Goal: Information Seeking & Learning: Learn about a topic

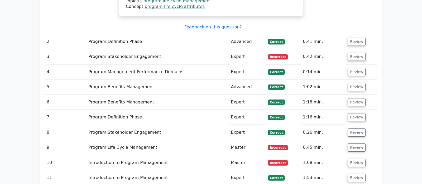
scroll to position [942, 0]
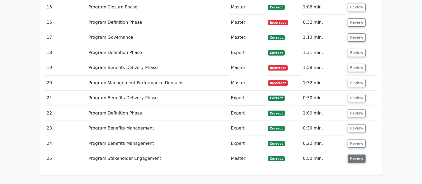
click at [357, 155] on button "Review" at bounding box center [357, 159] width 18 height 8
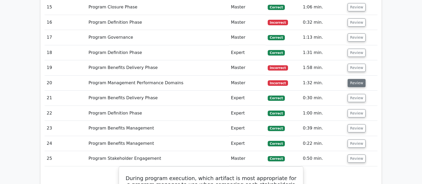
click at [353, 79] on button "Review" at bounding box center [357, 83] width 18 height 8
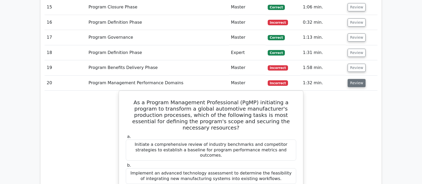
click at [353, 79] on button "Review" at bounding box center [357, 83] width 18 height 8
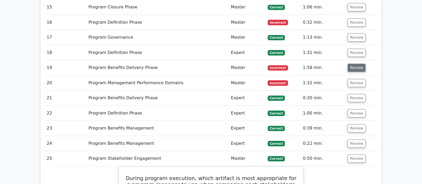
click at [354, 64] on button "Review" at bounding box center [357, 68] width 18 height 8
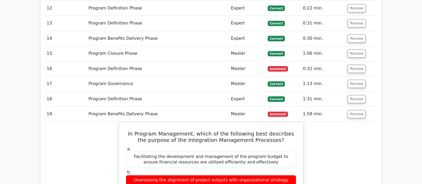
scroll to position [886, 0]
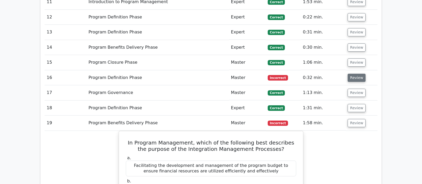
click at [355, 74] on button "Review" at bounding box center [357, 78] width 18 height 8
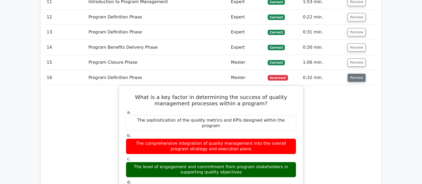
click at [355, 74] on button "Review" at bounding box center [357, 78] width 18 height 8
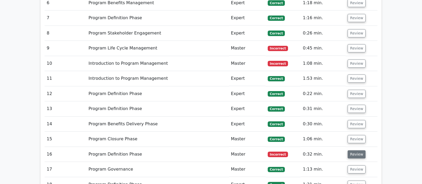
scroll to position [803, 0]
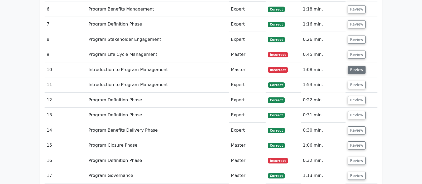
click at [355, 66] on button "Review" at bounding box center [357, 70] width 18 height 8
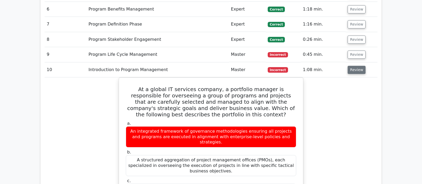
click at [355, 66] on button "Review" at bounding box center [357, 70] width 18 height 8
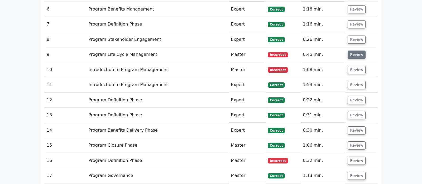
click at [355, 51] on button "Review" at bounding box center [357, 55] width 18 height 8
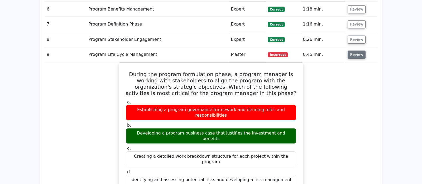
click at [355, 51] on button "Review" at bounding box center [357, 55] width 18 height 8
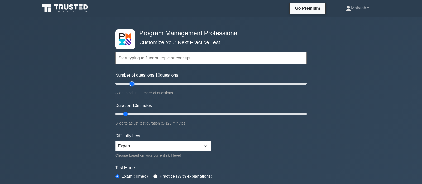
click at [130, 83] on input "Number of questions: 10 questions" at bounding box center [211, 84] width 192 height 6
type input "25"
click at [136, 83] on input "Number of questions: 25 questions" at bounding box center [211, 84] width 192 height 6
click at [135, 113] on input "Duration: 10 minutes" at bounding box center [211, 114] width 192 height 6
click at [142, 114] on input "Duration: 20 minutes" at bounding box center [211, 114] width 192 height 6
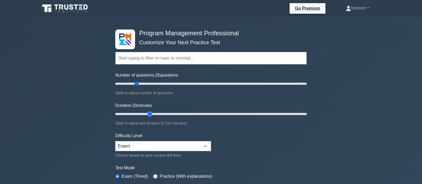
type input "25"
click at [146, 113] on input "Duration: 20 minutes" at bounding box center [211, 114] width 192 height 6
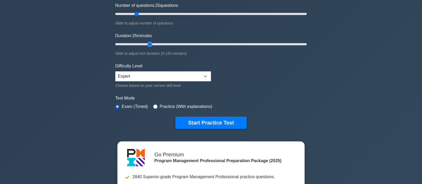
scroll to position [83, 0]
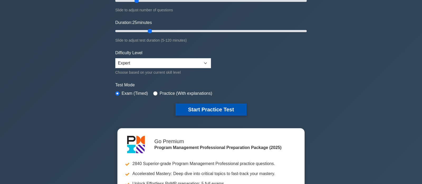
click at [221, 110] on button "Start Practice Test" at bounding box center [210, 110] width 71 height 12
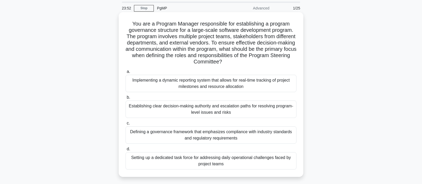
scroll to position [28, 0]
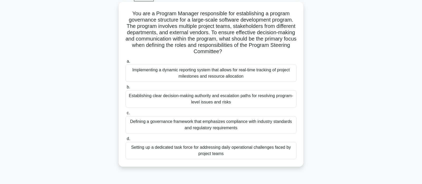
click at [215, 99] on div "Establishing clear decision-making authority and escalation paths for resolving…" at bounding box center [211, 98] width 171 height 17
click at [126, 89] on input "b. Establishing clear decision-making authority and escalation paths for resolv…" at bounding box center [126, 87] width 0 height 3
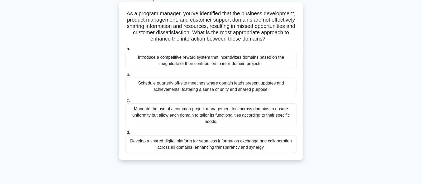
click at [207, 147] on div "Develop a shared digital platform for seamless information exchange and collabo…" at bounding box center [211, 144] width 171 height 17
click at [126, 135] on input "d. Develop a shared digital platform for seamless information exchange and coll…" at bounding box center [126, 132] width 0 height 3
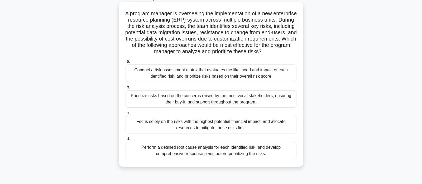
click at [195, 76] on div "Conduct a risk assessment matrix that evaluates the likelihood and impact of ea…" at bounding box center [211, 73] width 171 height 17
click at [126, 63] on input "a. Conduct a risk assessment matrix that evaluates the likelihood and impact of…" at bounding box center [126, 61] width 0 height 3
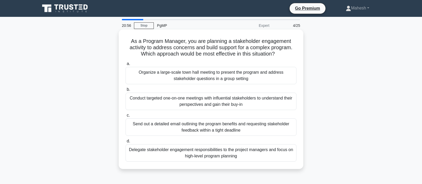
scroll to position [0, 0]
click at [196, 74] on div "Organize a large-scale town hall meeting to present the program and address sta…" at bounding box center [211, 75] width 171 height 17
click at [126, 66] on input "a. Organize a large-scale town hall meeting to present the program and address …" at bounding box center [126, 63] width 0 height 3
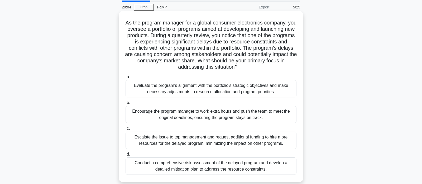
scroll to position [28, 0]
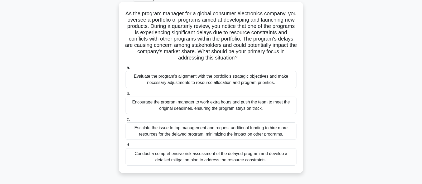
click at [209, 82] on div "Evaluate the program's alignment with the portfolio's strategic objectives and …" at bounding box center [211, 79] width 171 height 17
click at [126, 70] on input "a. Evaluate the program's alignment with the portfolio's strategic objectives a…" at bounding box center [126, 67] width 0 height 3
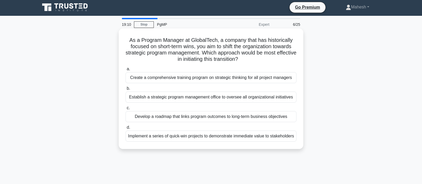
scroll to position [0, 0]
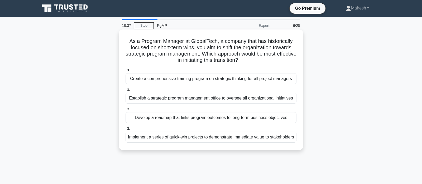
click at [232, 118] on div "Develop a roadmap that links program outcomes to long-term business objectives" at bounding box center [211, 117] width 171 height 11
click at [126, 111] on input "c. Develop a roadmap that links program outcomes to long-term business objectiv…" at bounding box center [126, 109] width 0 height 3
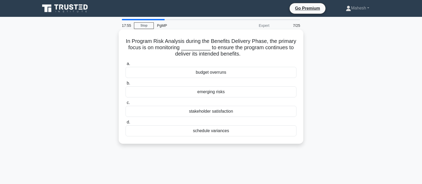
click at [218, 93] on div "emerging risks" at bounding box center [211, 92] width 171 height 11
click at [126, 85] on input "b. emerging risks" at bounding box center [126, 83] width 0 height 3
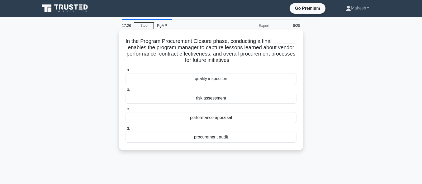
click at [226, 138] on div "procurement audit" at bounding box center [211, 137] width 171 height 11
click at [126, 131] on input "d. procurement audit" at bounding box center [126, 128] width 0 height 3
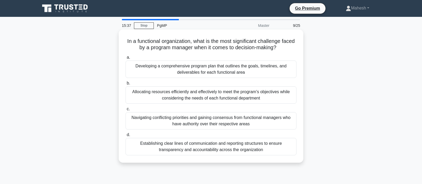
click at [218, 96] on div "Allocating resources efficiently and effectively to meet the program's objectiv…" at bounding box center [211, 95] width 171 height 17
click at [126, 85] on input "b. Allocating resources efficiently and effectively to meet the program's objec…" at bounding box center [126, 83] width 0 height 3
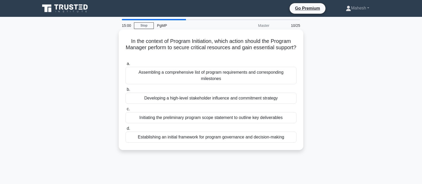
click at [209, 93] on div "Developing a high-level stakeholder influence and commitment strategy" at bounding box center [211, 98] width 171 height 11
click at [126, 92] on input "b. Developing a high-level stakeholder influence and commitment strategy" at bounding box center [126, 89] width 0 height 3
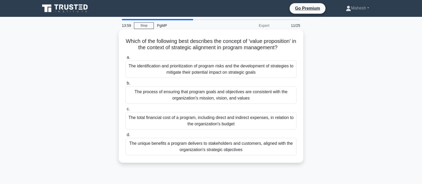
click at [234, 97] on div "The process of ensuring that program goals and objectives are consistent with t…" at bounding box center [211, 95] width 171 height 17
click at [126, 85] on input "b. The process of ensuring that program goals and objectives are consistent wit…" at bounding box center [126, 83] width 0 height 3
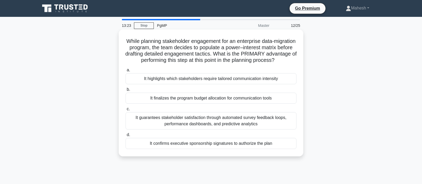
click at [246, 80] on div "It highlights which stakeholders require tailored communication intensity" at bounding box center [211, 78] width 171 height 11
click at [126, 72] on input "a. It highlights which stakeholders require tailored communication intensity" at bounding box center [126, 70] width 0 height 3
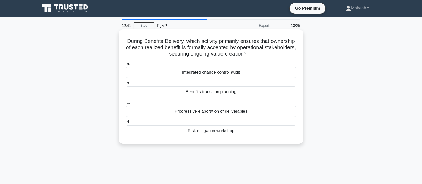
click at [217, 93] on div "Benefits transition planning" at bounding box center [211, 92] width 171 height 11
click at [126, 85] on input "b. Benefits transition planning" at bounding box center [126, 83] width 0 height 3
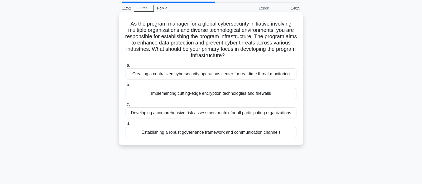
scroll to position [28, 0]
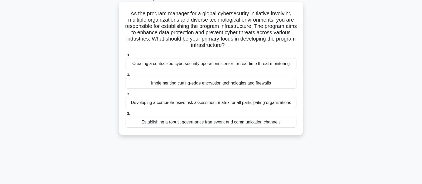
click at [208, 64] on div "Creating a centralized cybersecurity operations center for real-time threat mon…" at bounding box center [211, 63] width 171 height 11
click at [126, 57] on input "a. Creating a centralized cybersecurity operations center for real-time threat …" at bounding box center [126, 55] width 0 height 3
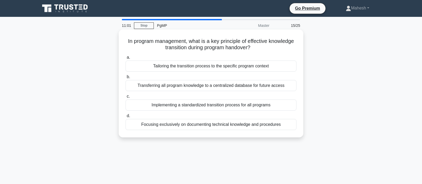
scroll to position [0, 0]
click at [245, 68] on div "Tailoring the transition process to the specific program context" at bounding box center [211, 66] width 171 height 11
click at [126, 59] on input "a. Tailoring the transition process to the specific program context" at bounding box center [126, 57] width 0 height 3
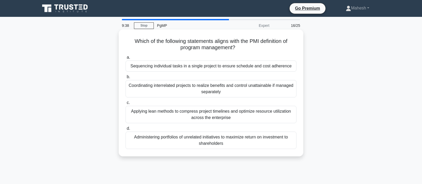
click at [228, 90] on div "Coordinating interrelated projects to realize benefits and control unattainable…" at bounding box center [211, 88] width 171 height 17
click at [126, 79] on input "b. Coordinating interrelated projects to realize benefits and control unattaina…" at bounding box center [126, 76] width 0 height 3
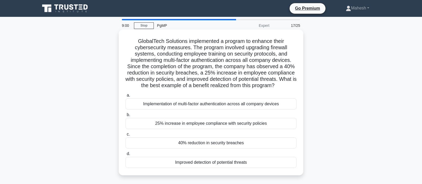
click at [222, 145] on div "40% reduction in security breaches" at bounding box center [211, 143] width 171 height 11
click at [126, 136] on input "c. 40% reduction in security breaches" at bounding box center [126, 134] width 0 height 3
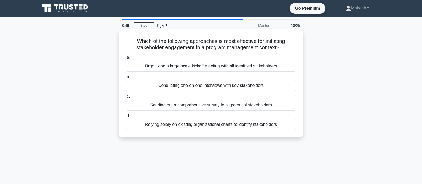
click at [208, 86] on div "Conducting one-on-one interviews with key stakeholders" at bounding box center [211, 85] width 171 height 11
click at [126, 79] on input "b. Conducting one-on-one interviews with key stakeholders" at bounding box center [126, 76] width 0 height 3
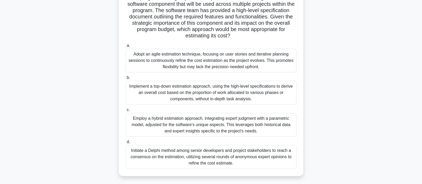
scroll to position [55, 0]
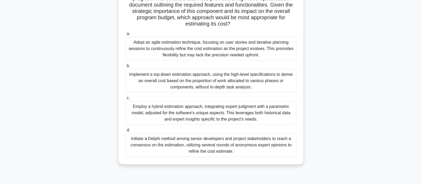
click at [239, 115] on div "Employ a hybrid estimation approach, integrating expert judgment with a paramet…" at bounding box center [211, 113] width 171 height 24
click at [126, 100] on input "c. Employ a hybrid estimation approach, integrating expert judgment with a para…" at bounding box center [126, 98] width 0 height 3
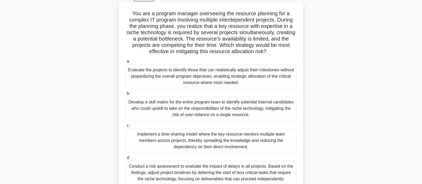
scroll to position [28, 0]
click at [207, 74] on div "Evaluate the projects to identify those that can realistically adjust their mil…" at bounding box center [211, 77] width 171 height 24
click at [126, 63] on input "a. Evaluate the projects to identify those that can realistically adjust their …" at bounding box center [126, 61] width 0 height 3
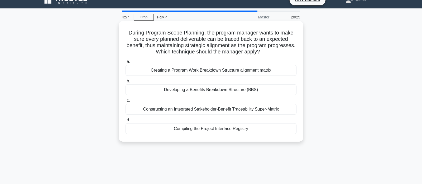
scroll to position [0, 0]
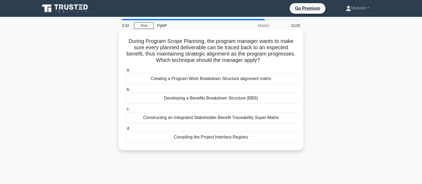
click at [230, 99] on div "Developing a Benefits Breakdown Structure (BBS)" at bounding box center [211, 98] width 171 height 11
click at [126, 92] on input "b. Developing a Benefits Breakdown Structure (BBS)" at bounding box center [126, 89] width 0 height 3
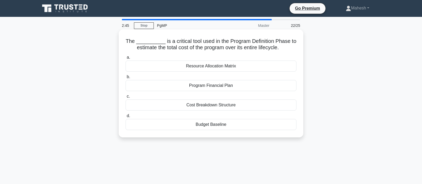
click at [218, 87] on div "Program Financial Plan" at bounding box center [211, 85] width 171 height 11
click at [126, 79] on input "b. Program Financial Plan" at bounding box center [126, 76] width 0 height 3
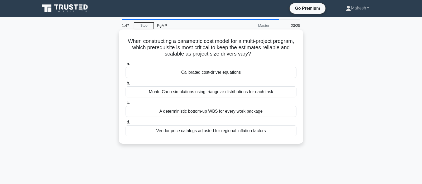
click at [196, 74] on div "Calibrated cost-driver equations" at bounding box center [211, 72] width 171 height 11
click at [126, 66] on input "a. Calibrated cost-driver equations" at bounding box center [126, 63] width 0 height 3
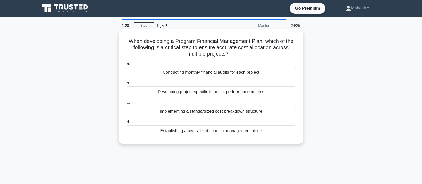
click at [222, 94] on div "Developing project-specific financial performance metrics" at bounding box center [211, 92] width 171 height 11
click at [126, 85] on input "b. Developing project-specific financial performance metrics" at bounding box center [126, 83] width 0 height 3
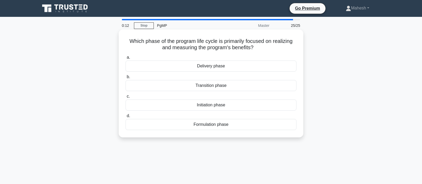
click at [207, 68] on div "Delivery phase" at bounding box center [211, 66] width 171 height 11
click at [126, 59] on input "a. Delivery phase" at bounding box center [126, 57] width 0 height 3
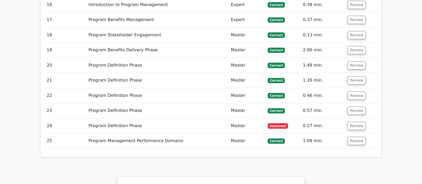
scroll to position [972, 0]
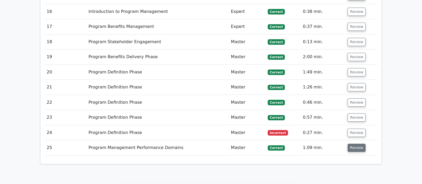
click at [352, 144] on button "Review" at bounding box center [357, 148] width 18 height 8
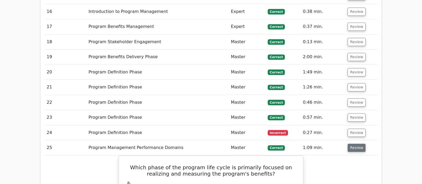
click at [359, 144] on button "Review" at bounding box center [357, 148] width 18 height 8
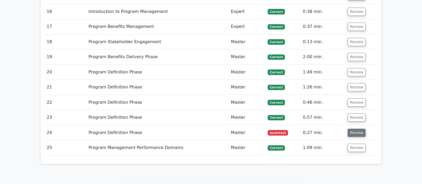
click at [353, 129] on button "Review" at bounding box center [357, 133] width 18 height 8
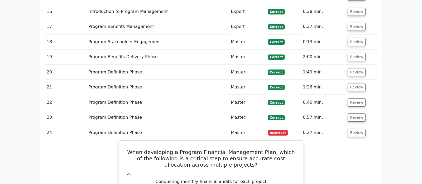
scroll to position [999, 0]
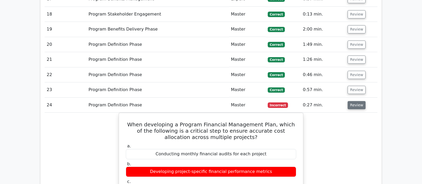
click at [351, 101] on button "Review" at bounding box center [357, 105] width 18 height 8
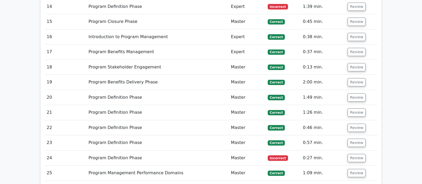
scroll to position [944, 0]
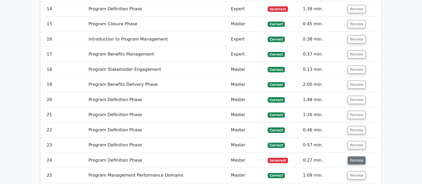
click at [349, 157] on button "Review" at bounding box center [357, 161] width 18 height 8
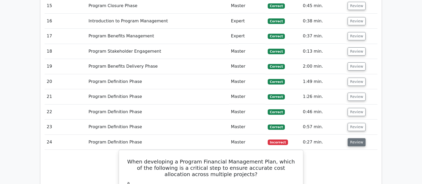
scroll to position [972, 0]
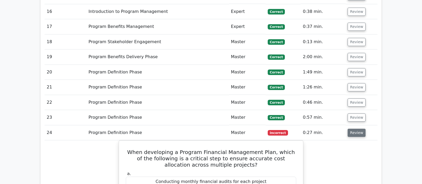
click at [353, 129] on button "Review" at bounding box center [357, 133] width 18 height 8
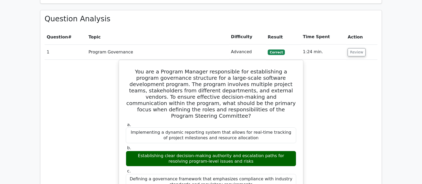
scroll to position [421, 0]
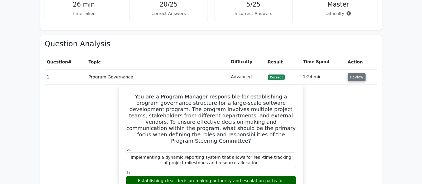
click at [357, 73] on button "Review" at bounding box center [357, 77] width 18 height 8
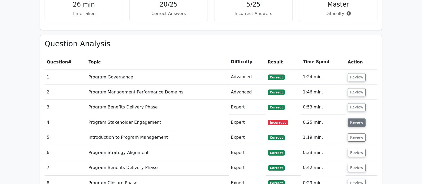
click at [357, 119] on button "Review" at bounding box center [357, 123] width 18 height 8
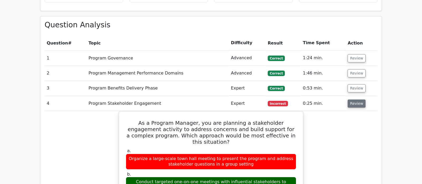
scroll to position [448, 0]
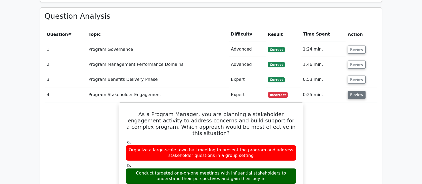
click at [356, 91] on button "Review" at bounding box center [357, 95] width 18 height 8
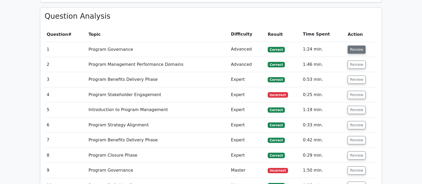
click at [356, 46] on button "Review" at bounding box center [357, 50] width 18 height 8
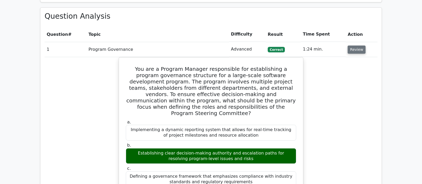
click at [356, 46] on button "Review" at bounding box center [357, 50] width 18 height 8
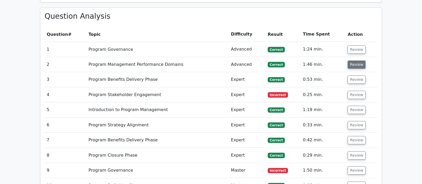
click at [357, 61] on button "Review" at bounding box center [357, 65] width 18 height 8
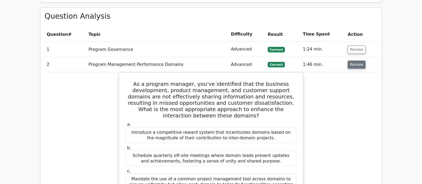
click at [357, 61] on button "Review" at bounding box center [357, 65] width 18 height 8
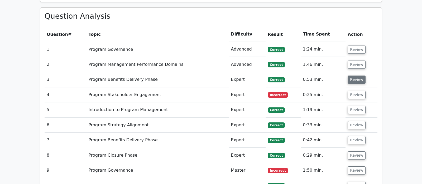
click at [354, 76] on button "Review" at bounding box center [357, 80] width 18 height 8
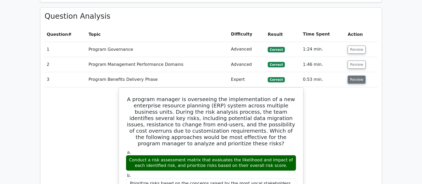
click at [356, 76] on button "Review" at bounding box center [357, 80] width 18 height 8
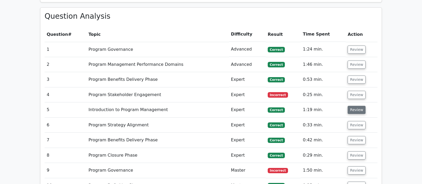
click at [355, 106] on button "Review" at bounding box center [357, 110] width 18 height 8
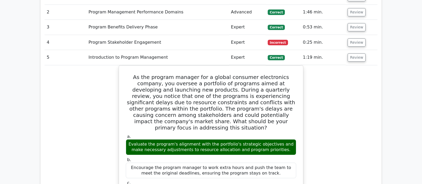
scroll to position [504, 0]
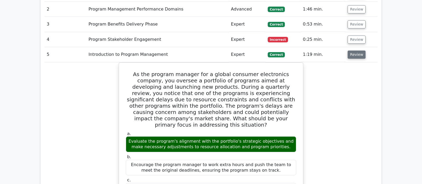
click at [358, 51] on button "Review" at bounding box center [357, 55] width 18 height 8
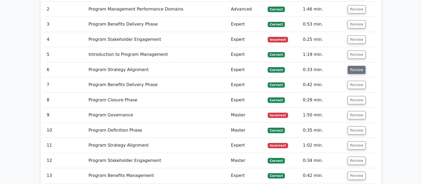
click at [360, 66] on button "Review" at bounding box center [357, 70] width 18 height 8
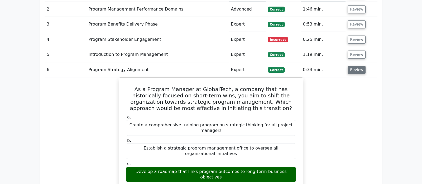
click at [360, 66] on button "Review" at bounding box center [357, 70] width 18 height 8
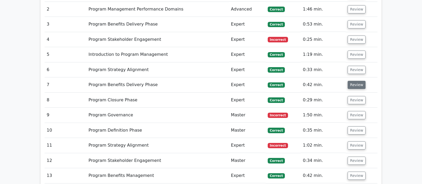
click at [355, 81] on button "Review" at bounding box center [357, 85] width 18 height 8
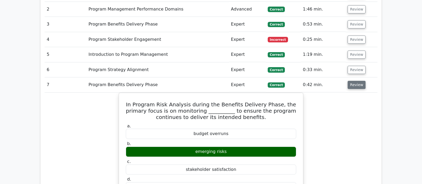
click at [355, 81] on button "Review" at bounding box center [357, 85] width 18 height 8
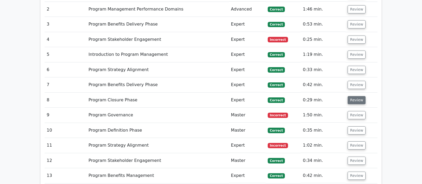
click at [356, 96] on button "Review" at bounding box center [357, 100] width 18 height 8
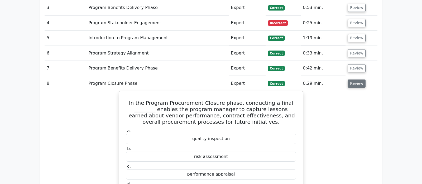
scroll to position [531, 0]
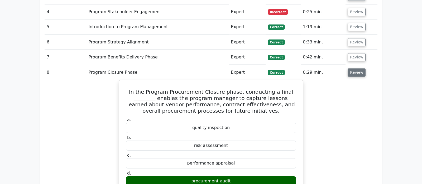
click at [357, 69] on button "Review" at bounding box center [357, 73] width 18 height 8
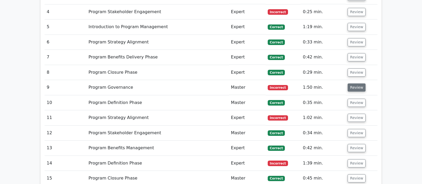
click at [358, 84] on button "Review" at bounding box center [357, 88] width 18 height 8
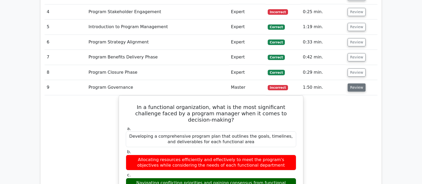
click at [358, 84] on button "Review" at bounding box center [357, 88] width 18 height 8
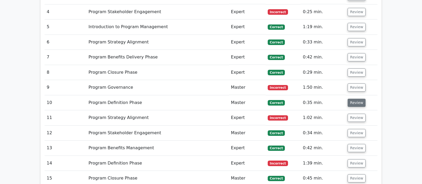
click at [357, 99] on button "Review" at bounding box center [357, 103] width 18 height 8
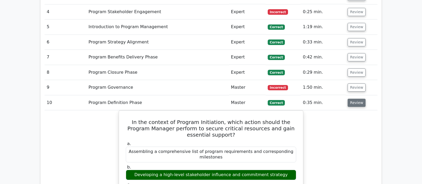
click at [357, 99] on button "Review" at bounding box center [357, 103] width 18 height 8
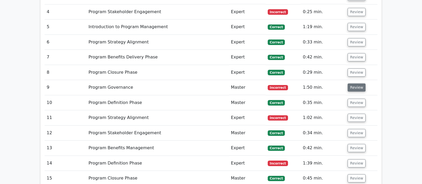
click at [357, 84] on button "Review" at bounding box center [357, 88] width 18 height 8
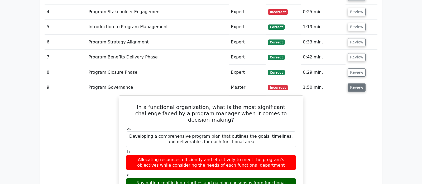
click at [357, 84] on button "Review" at bounding box center [357, 88] width 18 height 8
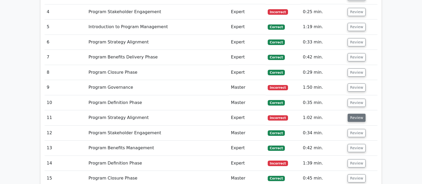
click at [356, 114] on button "Review" at bounding box center [357, 118] width 18 height 8
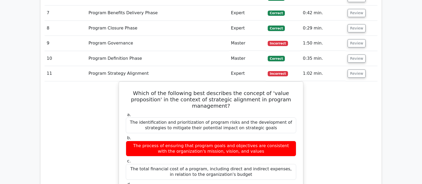
scroll to position [587, 0]
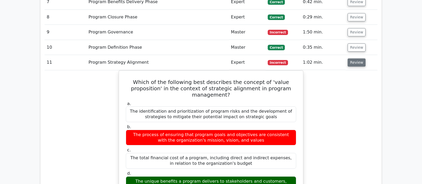
click at [358, 59] on button "Review" at bounding box center [357, 63] width 18 height 8
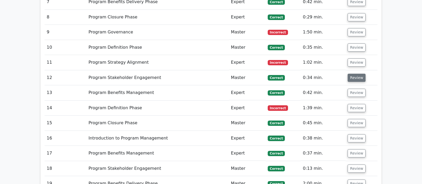
click at [361, 74] on button "Review" at bounding box center [357, 78] width 18 height 8
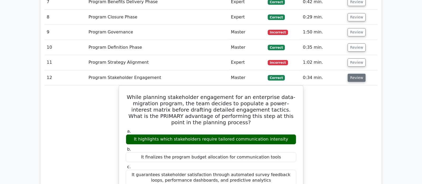
scroll to position [614, 0]
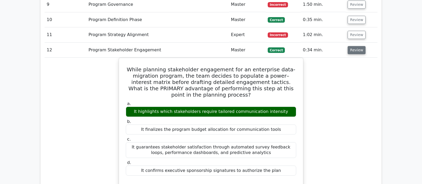
click at [356, 46] on button "Review" at bounding box center [357, 50] width 18 height 8
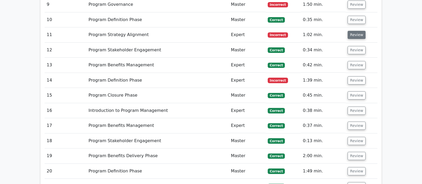
click at [359, 31] on button "Review" at bounding box center [357, 35] width 18 height 8
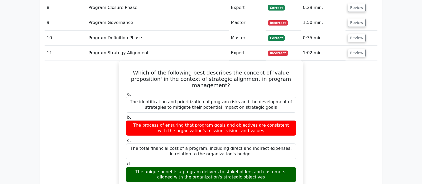
scroll to position [587, 0]
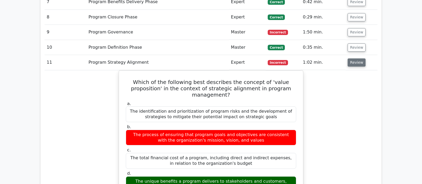
click at [356, 59] on button "Review" at bounding box center [357, 63] width 18 height 8
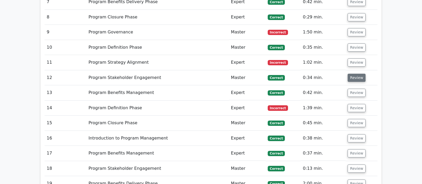
click at [353, 74] on button "Review" at bounding box center [357, 78] width 18 height 8
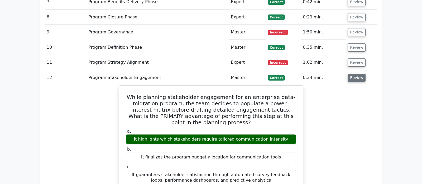
click at [353, 74] on button "Review" at bounding box center [357, 78] width 18 height 8
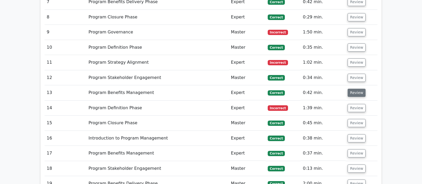
click at [355, 89] on button "Review" at bounding box center [357, 93] width 18 height 8
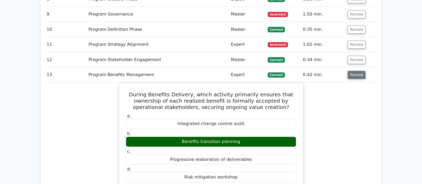
scroll to position [614, 0]
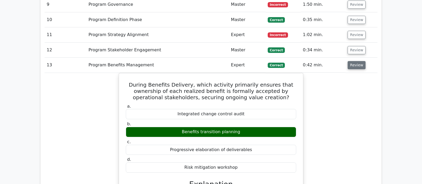
click at [355, 61] on button "Review" at bounding box center [357, 65] width 18 height 8
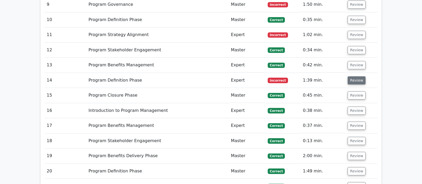
click at [357, 77] on button "Review" at bounding box center [357, 81] width 18 height 8
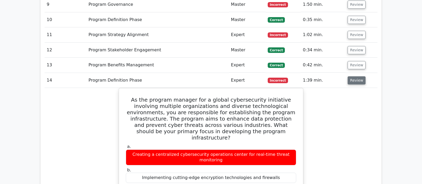
scroll to position [642, 0]
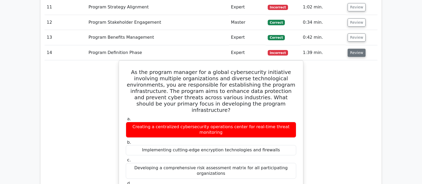
click at [352, 49] on button "Review" at bounding box center [357, 53] width 18 height 8
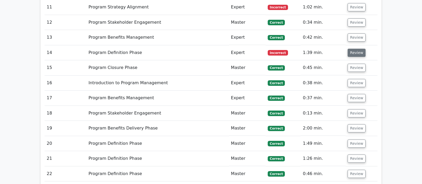
click at [352, 49] on button "Review" at bounding box center [357, 53] width 18 height 8
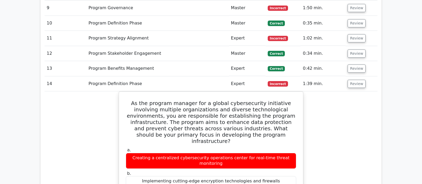
scroll to position [587, 0]
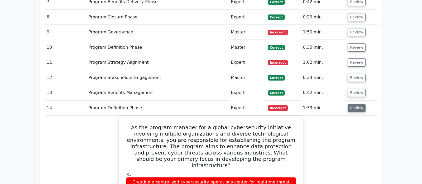
click at [350, 104] on button "Review" at bounding box center [357, 108] width 18 height 8
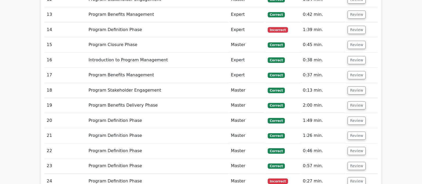
scroll to position [698, 0]
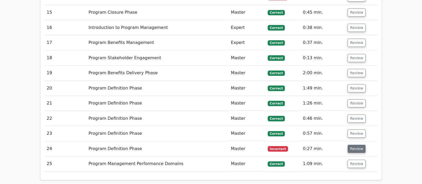
click at [354, 145] on button "Review" at bounding box center [357, 149] width 18 height 8
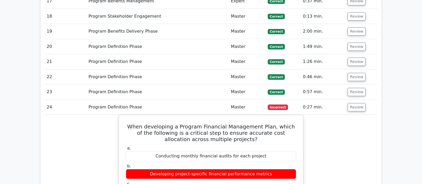
scroll to position [753, 0]
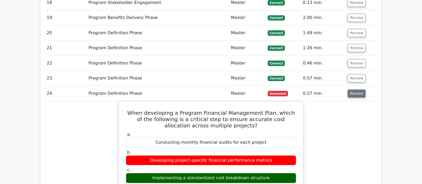
click at [356, 90] on button "Review" at bounding box center [357, 94] width 18 height 8
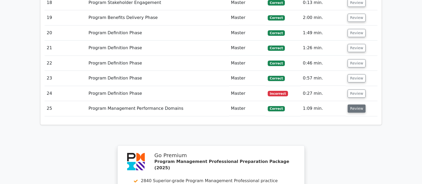
click at [360, 105] on button "Review" at bounding box center [357, 109] width 18 height 8
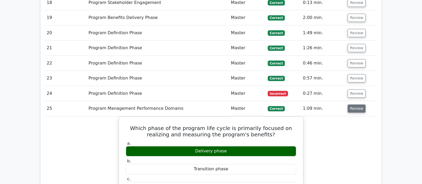
click at [360, 105] on button "Review" at bounding box center [357, 109] width 18 height 8
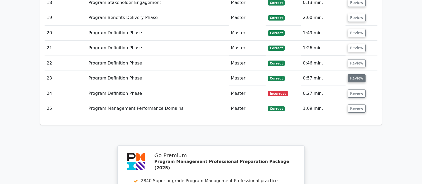
click at [356, 74] on button "Review" at bounding box center [357, 78] width 18 height 8
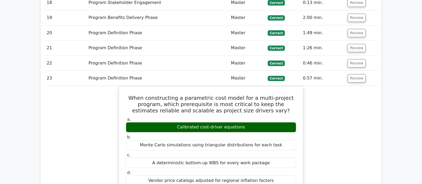
drag, startPoint x: 355, startPoint y: 50, endPoint x: 357, endPoint y: 68, distance: 17.7
click at [363, 66] on tbody "1 Program Governance Advanced Correct 1:24 min. Review a." at bounding box center [211, 45] width 333 height 617
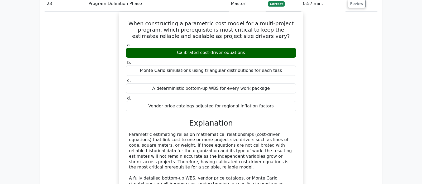
scroll to position [836, 0]
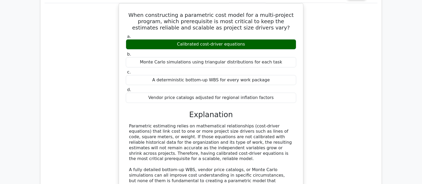
click at [319, 111] on div "When constructing a parametric cost model for a multi-project program, which pr…" at bounding box center [211, 116] width 333 height 226
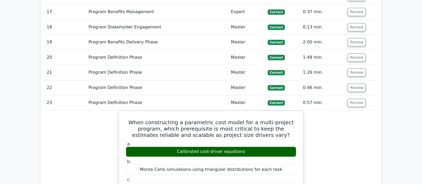
scroll to position [725, 0]
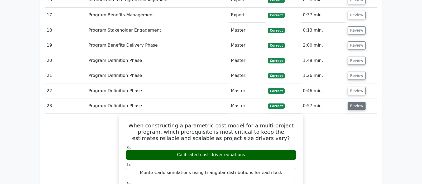
click at [357, 102] on button "Review" at bounding box center [357, 106] width 18 height 8
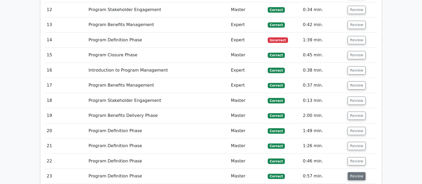
scroll to position [642, 0]
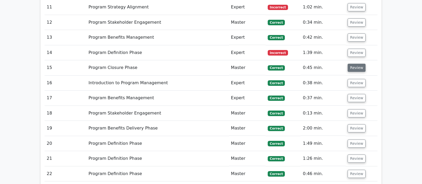
click at [354, 64] on button "Review" at bounding box center [357, 68] width 18 height 8
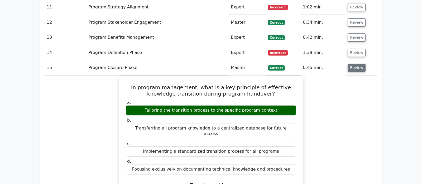
click at [354, 64] on button "Review" at bounding box center [357, 68] width 18 height 8
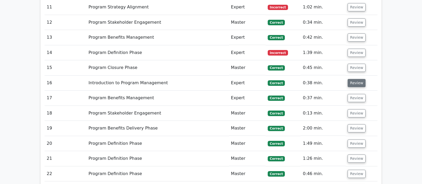
click at [359, 79] on button "Review" at bounding box center [357, 83] width 18 height 8
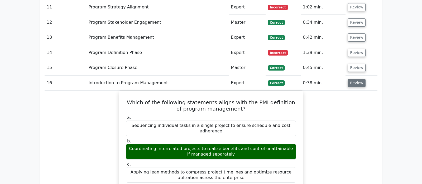
click at [359, 79] on button "Review" at bounding box center [357, 83] width 18 height 8
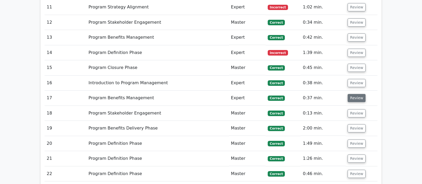
click at [357, 94] on button "Review" at bounding box center [357, 98] width 18 height 8
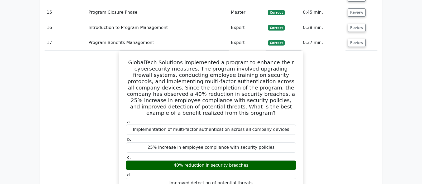
scroll to position [670, 0]
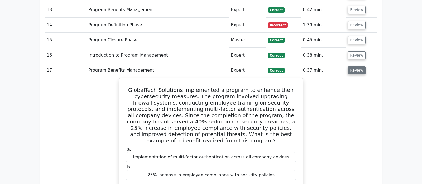
click at [354, 66] on button "Review" at bounding box center [357, 70] width 18 height 8
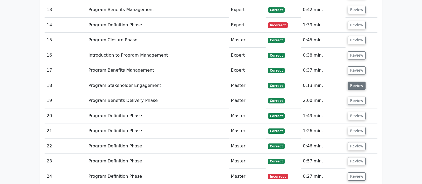
click at [355, 82] on button "Review" at bounding box center [357, 86] width 18 height 8
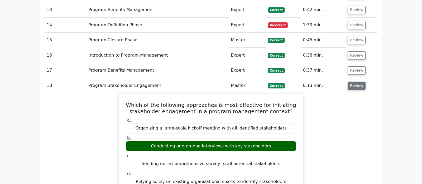
click at [355, 82] on button "Review" at bounding box center [357, 86] width 18 height 8
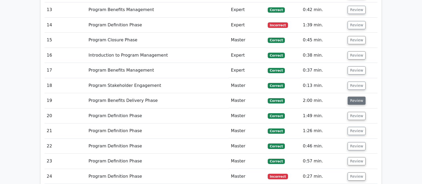
click at [359, 97] on button "Review" at bounding box center [357, 101] width 18 height 8
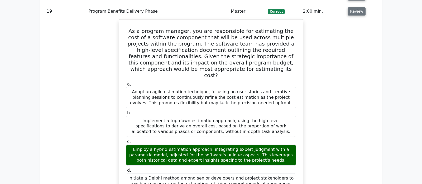
scroll to position [725, 0]
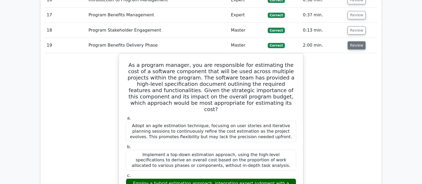
click at [352, 41] on button "Review" at bounding box center [357, 45] width 18 height 8
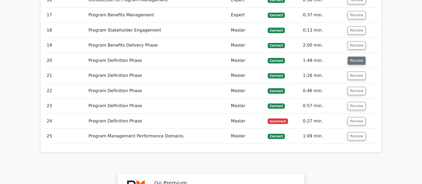
click at [357, 57] on button "Review" at bounding box center [357, 61] width 18 height 8
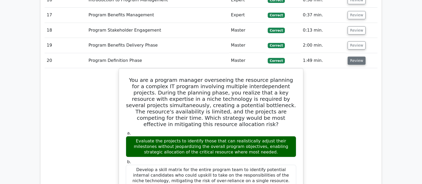
click at [356, 57] on button "Review" at bounding box center [357, 61] width 18 height 8
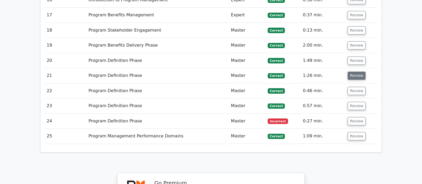
click at [355, 72] on button "Review" at bounding box center [357, 76] width 18 height 8
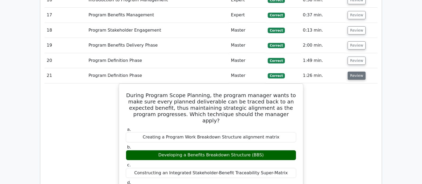
click at [355, 72] on button "Review" at bounding box center [357, 76] width 18 height 8
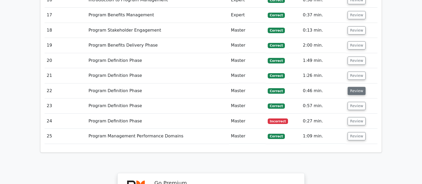
click at [358, 87] on button "Review" at bounding box center [357, 91] width 18 height 8
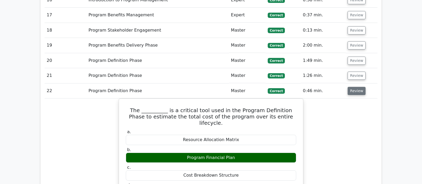
click at [358, 87] on button "Review" at bounding box center [357, 91] width 18 height 8
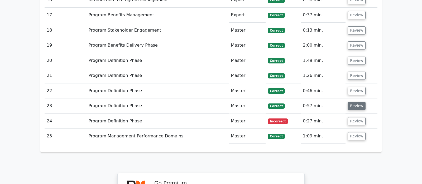
click at [359, 102] on button "Review" at bounding box center [357, 106] width 18 height 8
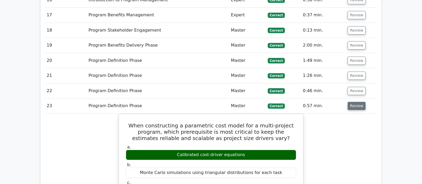
click at [359, 102] on button "Review" at bounding box center [357, 106] width 18 height 8
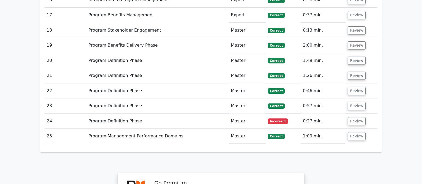
scroll to position [864, 0]
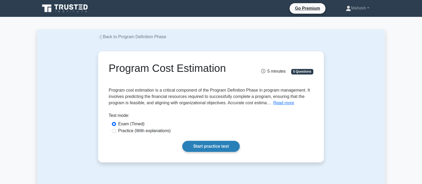
click at [223, 148] on link "Start practice test" at bounding box center [210, 146] width 57 height 11
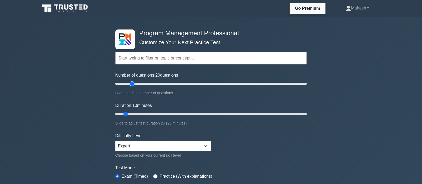
type input "20"
click at [133, 84] on input "Number of questions: 20 questions" at bounding box center [211, 84] width 192 height 6
click at [137, 113] on input "Duration: 15 minutes" at bounding box center [211, 114] width 192 height 6
type input "20"
click at [140, 113] on input "Duration: 20 minutes" at bounding box center [211, 114] width 192 height 6
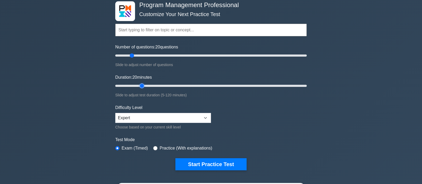
scroll to position [83, 0]
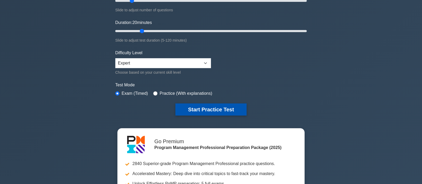
click at [213, 109] on button "Start Practice Test" at bounding box center [210, 110] width 71 height 12
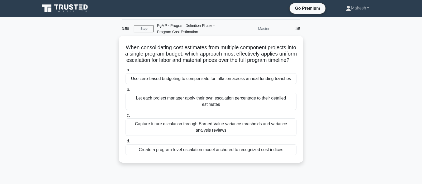
click at [216, 156] on div "Create a program-level escalation model anchored to recognized cost indices" at bounding box center [211, 150] width 171 height 11
click at [126, 143] on input "d. Create a program-level escalation model anchored to recognized cost indices" at bounding box center [126, 141] width 0 height 3
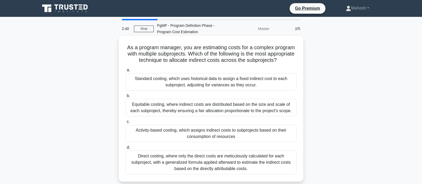
click at [225, 110] on div "Equitable costing, where indirect costs are distributed based on the size and s…" at bounding box center [211, 107] width 171 height 17
click at [126, 98] on input "b. Equitable costing, where indirect costs are distributed based on the size an…" at bounding box center [126, 95] width 0 height 3
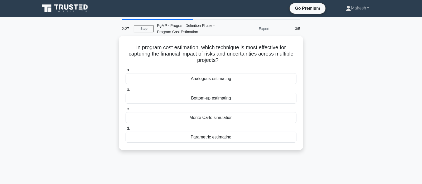
click at [222, 119] on div "Monte Carlo simulation" at bounding box center [211, 117] width 171 height 11
click at [126, 111] on input "c. Monte Carlo simulation" at bounding box center [126, 109] width 0 height 3
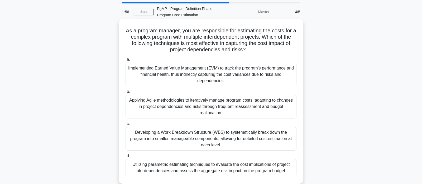
scroll to position [28, 0]
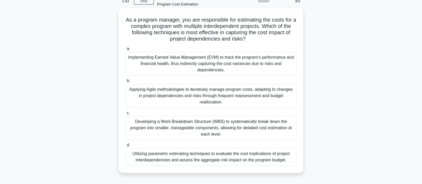
click at [243, 69] on div "Implementing Earned Value Management (EVM) to track the program's performance a…" at bounding box center [211, 64] width 171 height 24
click at [126, 51] on input "a. Implementing Earned Value Management (EVM) to track the program's performanc…" at bounding box center [126, 48] width 0 height 3
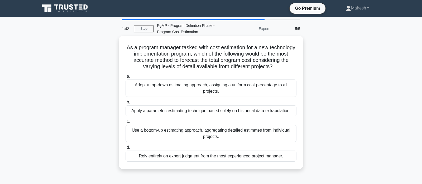
scroll to position [0, 0]
click at [245, 135] on div "Use a bottom-up estimating approach, aggregating detailed estimates from indivi…" at bounding box center [211, 133] width 171 height 17
click at [126, 124] on input "c. Use a bottom-up estimating approach, aggregating detailed estimates from ind…" at bounding box center [126, 121] width 0 height 3
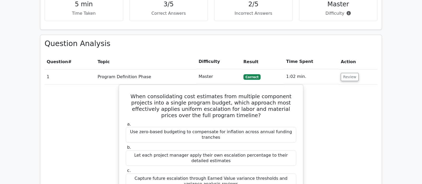
scroll to position [332, 0]
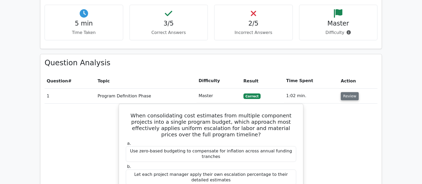
click at [347, 92] on button "Review" at bounding box center [350, 96] width 18 height 8
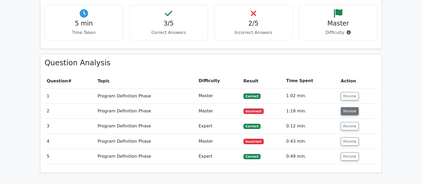
click at [344, 107] on button "Review" at bounding box center [350, 111] width 18 height 8
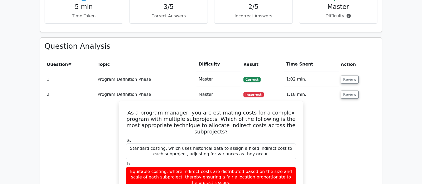
scroll to position [360, 0]
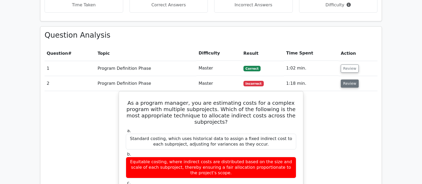
click at [346, 80] on button "Review" at bounding box center [350, 84] width 18 height 8
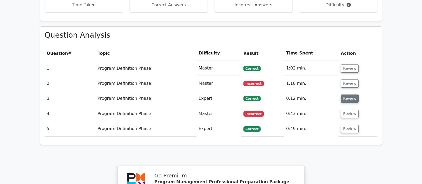
click at [346, 95] on button "Review" at bounding box center [350, 99] width 18 height 8
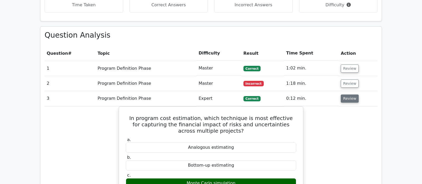
click at [347, 95] on button "Review" at bounding box center [350, 99] width 18 height 8
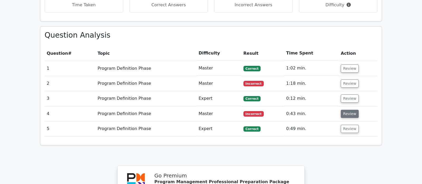
click at [344, 110] on button "Review" at bounding box center [350, 114] width 18 height 8
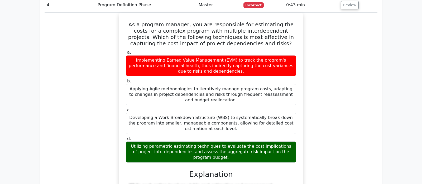
scroll to position [443, 0]
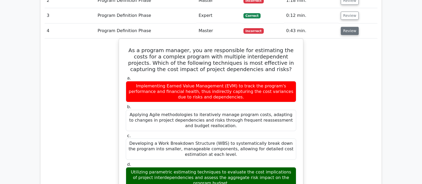
click at [349, 27] on button "Review" at bounding box center [350, 31] width 18 height 8
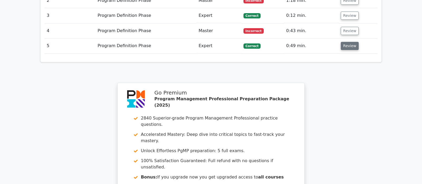
click at [349, 42] on button "Review" at bounding box center [350, 46] width 18 height 8
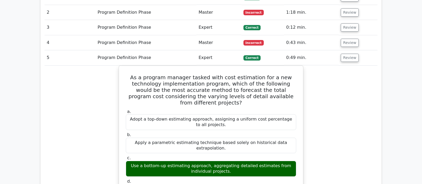
scroll to position [416, 0]
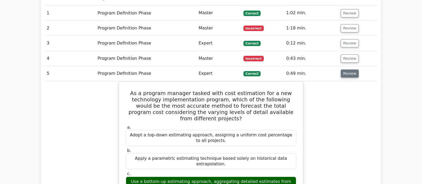
click at [353, 70] on button "Review" at bounding box center [350, 74] width 18 height 8
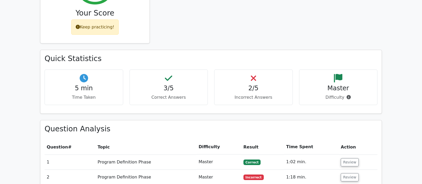
scroll to position [249, 0]
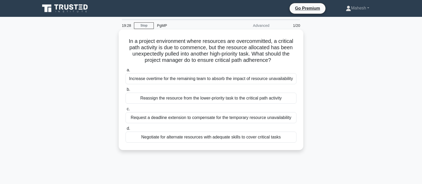
click at [225, 138] on div "Negotiate for alternate resources with adequate skills to cover critical tasks" at bounding box center [211, 137] width 171 height 11
click at [126, 131] on input "d. Negotiate for alternate resources with adequate skills to cover critical tas…" at bounding box center [126, 128] width 0 height 3
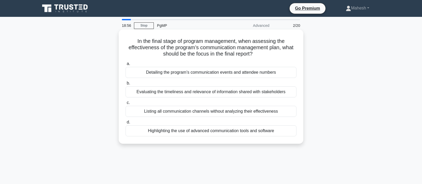
click at [174, 93] on div "Evaluating the timeliness and relevance of information shared with stakeholders" at bounding box center [211, 92] width 171 height 11
click at [126, 85] on input "b. Evaluating the timeliness and relevance of information shared with stakehold…" at bounding box center [126, 83] width 0 height 3
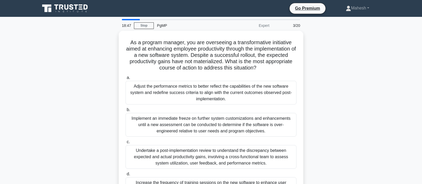
scroll to position [28, 0]
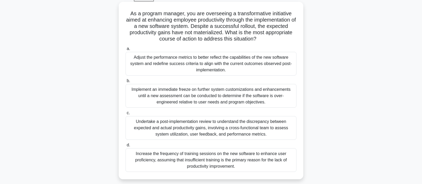
click at [248, 130] on div "Undertake a post-implementation review to understand the discrepancy between ex…" at bounding box center [211, 128] width 171 height 24
click at [126, 115] on input "c. Undertake a post-implementation review to understand the discrepancy between…" at bounding box center [126, 113] width 0 height 3
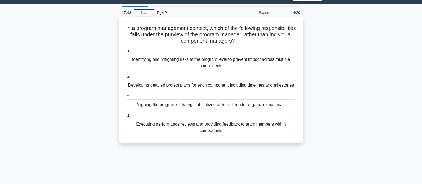
scroll to position [0, 0]
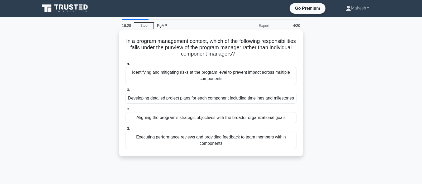
click at [229, 79] on div "Identifying and mitigating risks at the program level to prevent impact across …" at bounding box center [211, 75] width 171 height 17
click at [126, 66] on input "a. Identifying and mitigating risks at the program level to prevent impact acro…" at bounding box center [126, 63] width 0 height 3
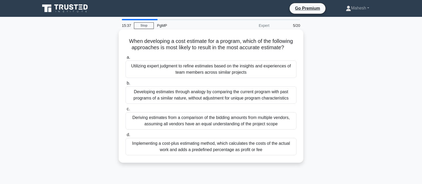
click at [221, 69] on div "Utilizing expert judgment to refine estimates based on the insights and experie…" at bounding box center [211, 69] width 171 height 17
click at [126, 59] on input "a. Utilizing expert judgment to refine estimates based on the insights and expe…" at bounding box center [126, 57] width 0 height 3
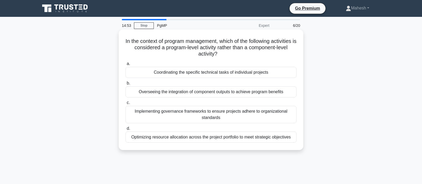
click at [247, 93] on div "Overseeing the integration of component outputs to achieve program benefits" at bounding box center [211, 92] width 171 height 11
click at [126, 85] on input "b. Overseeing the integration of component outputs to achieve program benefits" at bounding box center [126, 83] width 0 height 3
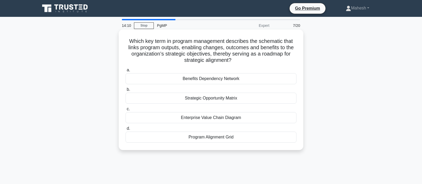
click at [215, 100] on div "Strategic Opportunity Matrix" at bounding box center [211, 98] width 171 height 11
click at [126, 92] on input "b. Strategic Opportunity Matrix" at bounding box center [126, 89] width 0 height 3
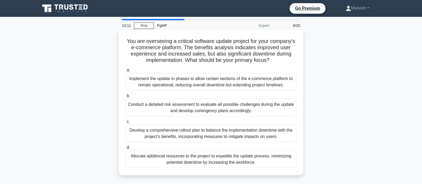
click at [233, 134] on div "Develop a comprehensive rollout plan to balance the implementation downtime wit…" at bounding box center [211, 133] width 171 height 17
click at [126, 124] on input "c. Develop a comprehensive rollout plan to balance the implementation downtime …" at bounding box center [126, 121] width 0 height 3
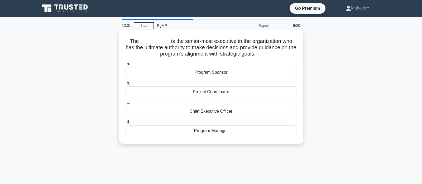
click at [221, 72] on div "Program Sponsor" at bounding box center [211, 72] width 171 height 11
click at [126, 66] on input "a. Program Sponsor" at bounding box center [126, 63] width 0 height 3
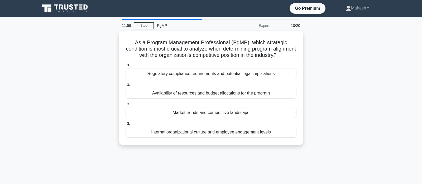
drag, startPoint x: 209, startPoint y: 72, endPoint x: 113, endPoint y: 87, distance: 96.8
click at [113, 87] on div "As a Program Management Professional (PgMP), which strategic condition is most …" at bounding box center [211, 91] width 348 height 121
click at [350, 111] on div "As a Program Management Professional (PgMP), which strategic condition is most …" at bounding box center [211, 91] width 348 height 121
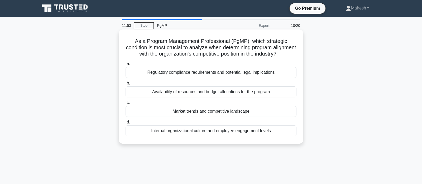
click at [214, 113] on div "Market trends and competitive landscape" at bounding box center [211, 111] width 171 height 11
click at [126, 105] on input "c. Market trends and competitive landscape" at bounding box center [126, 102] width 0 height 3
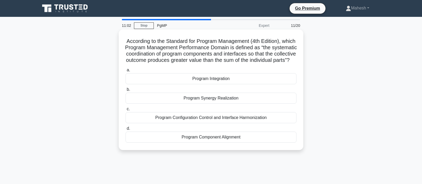
click at [218, 84] on div "Program Integration" at bounding box center [211, 78] width 171 height 11
click at [126, 72] on input "a. Program Integration" at bounding box center [126, 70] width 0 height 3
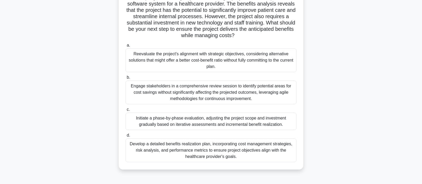
scroll to position [55, 0]
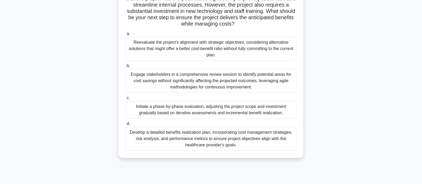
click at [222, 110] on div "Initiate a phase-by-phase evaluation, adjusting the project scope and investmen…" at bounding box center [211, 109] width 171 height 17
click at [126, 100] on input "c. Initiate a phase-by-phase evaluation, adjusting the project scope and invest…" at bounding box center [126, 98] width 0 height 3
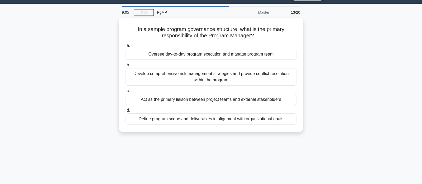
scroll to position [0, 0]
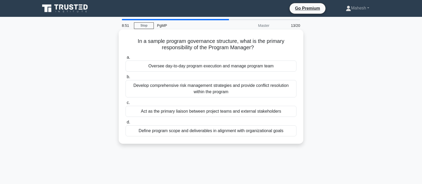
click at [232, 67] on div "Oversee day-to-day program execution and manage program team" at bounding box center [211, 66] width 171 height 11
click at [126, 59] on input "a. Oversee day-to-day program execution and manage program team" at bounding box center [126, 57] width 0 height 3
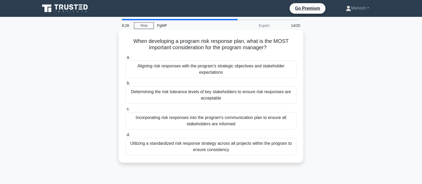
click at [238, 73] on div "Aligning risk responses with the program's strategic objectives and stakeholder…" at bounding box center [211, 69] width 171 height 17
click at [126, 59] on input "a. Aligning risk responses with the program's strategic objectives and stakehol…" at bounding box center [126, 57] width 0 height 3
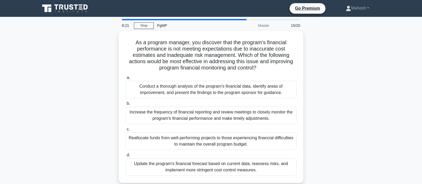
scroll to position [28, 0]
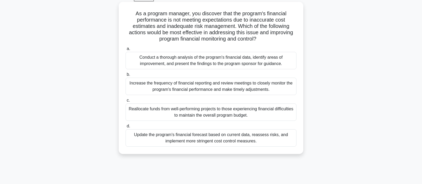
click at [220, 61] on div "Conduct a thorough analysis of the program's financial data, identify areas of …" at bounding box center [211, 60] width 171 height 17
click at [126, 51] on input "a. Conduct a thorough analysis of the program's financial data, identify areas …" at bounding box center [126, 48] width 0 height 3
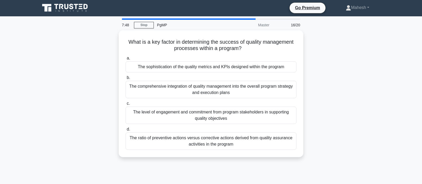
scroll to position [0, 0]
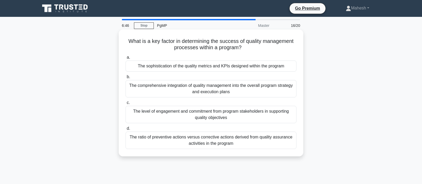
click at [172, 91] on div "The comprehensive integration of quality management into the overall program st…" at bounding box center [211, 88] width 171 height 17
click at [126, 79] on input "b. The comprehensive integration of quality management into the overall program…" at bounding box center [126, 76] width 0 height 3
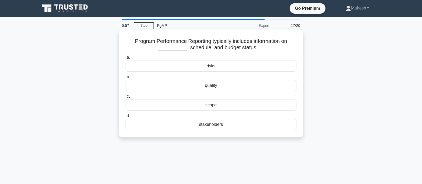
click at [217, 106] on div "scope" at bounding box center [211, 105] width 171 height 11
click at [126, 98] on input "c. scope" at bounding box center [126, 96] width 0 height 3
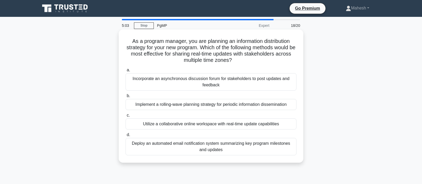
click at [189, 125] on div "Utilize a collaborative online workspace with real-time update capabilities" at bounding box center [211, 124] width 171 height 11
click at [126, 117] on input "c. Utilize a collaborative online workspace with real-time update capabilities" at bounding box center [126, 115] width 0 height 3
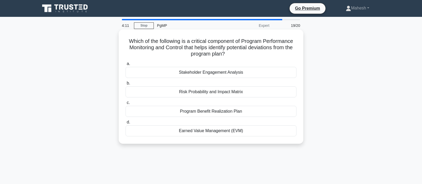
click at [214, 113] on div "Program Benefit Realization Plan" at bounding box center [211, 111] width 171 height 11
click at [126, 105] on input "c. Program Benefit Realization Plan" at bounding box center [126, 102] width 0 height 3
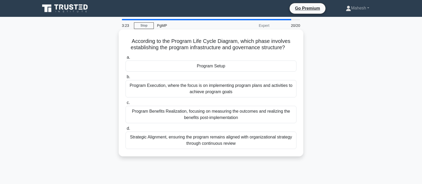
click at [224, 69] on div "Program Setup" at bounding box center [211, 66] width 171 height 11
click at [213, 63] on div "Program Setup" at bounding box center [211, 66] width 171 height 11
click at [126, 59] on input "a. Program Setup" at bounding box center [126, 57] width 0 height 3
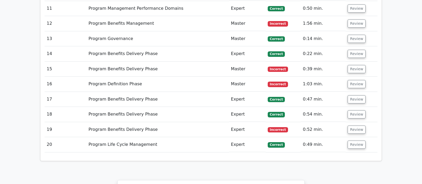
scroll to position [886, 0]
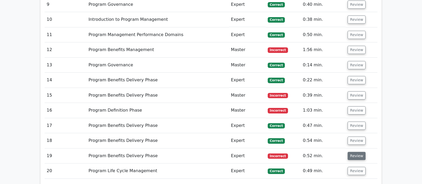
click at [353, 152] on button "Review" at bounding box center [357, 156] width 18 height 8
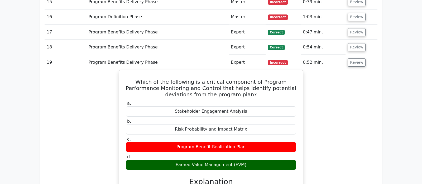
scroll to position [970, 0]
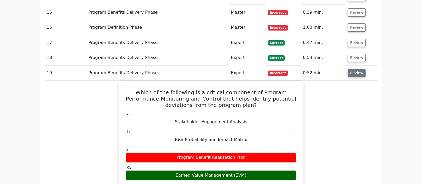
click at [355, 69] on button "Review" at bounding box center [357, 73] width 18 height 8
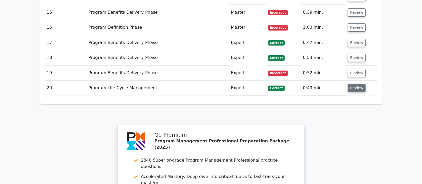
click at [354, 84] on button "Review" at bounding box center [357, 88] width 18 height 8
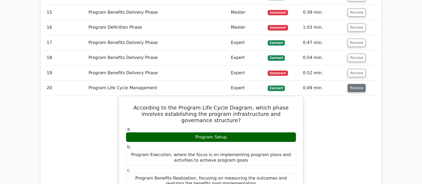
click at [354, 84] on button "Review" at bounding box center [357, 88] width 18 height 8
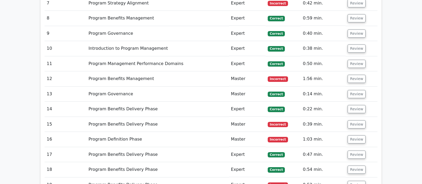
scroll to position [831, 0]
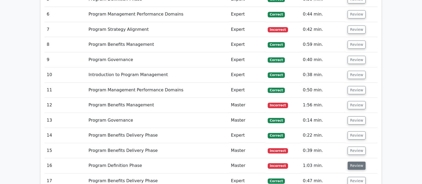
click at [360, 162] on button "Review" at bounding box center [357, 166] width 18 height 8
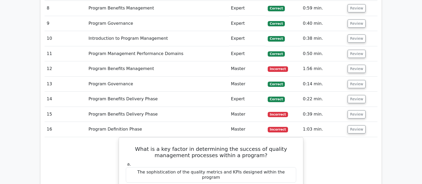
scroll to position [886, 0]
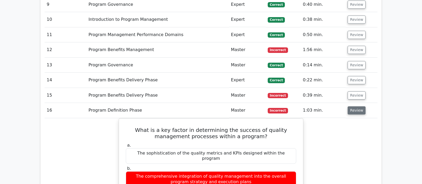
click at [356, 107] on button "Review" at bounding box center [357, 111] width 18 height 8
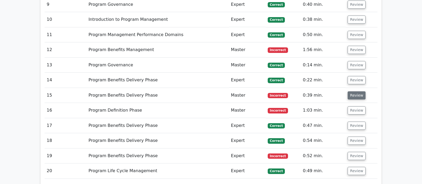
click at [350, 92] on button "Review" at bounding box center [357, 96] width 18 height 8
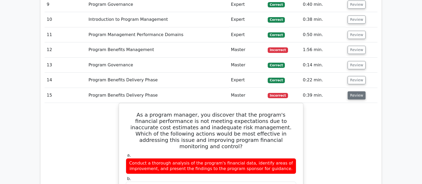
click at [357, 92] on button "Review" at bounding box center [357, 96] width 18 height 8
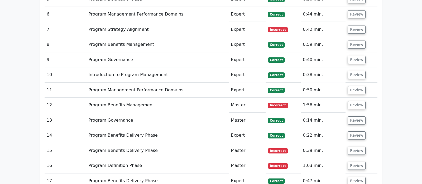
scroll to position [803, 0]
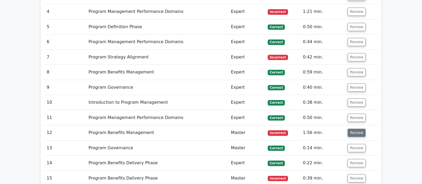
click at [356, 129] on button "Review" at bounding box center [357, 133] width 18 height 8
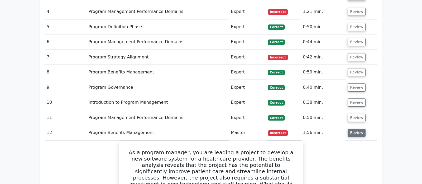
click at [353, 129] on button "Review" at bounding box center [357, 133] width 18 height 8
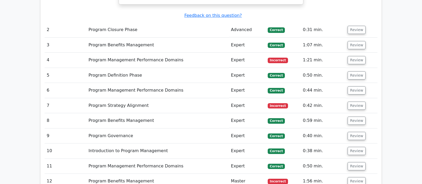
scroll to position [748, 0]
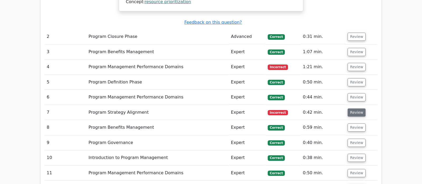
click at [358, 109] on button "Review" at bounding box center [357, 113] width 18 height 8
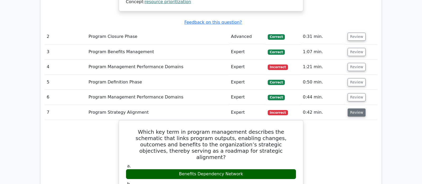
click at [357, 109] on button "Review" at bounding box center [357, 113] width 18 height 8
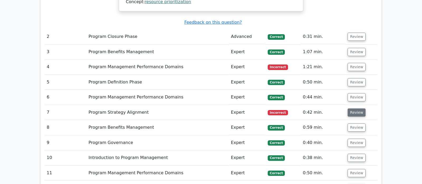
click at [353, 109] on button "Review" at bounding box center [357, 113] width 18 height 8
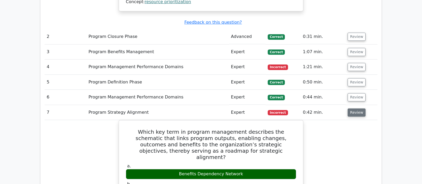
click at [353, 109] on button "Review" at bounding box center [357, 113] width 18 height 8
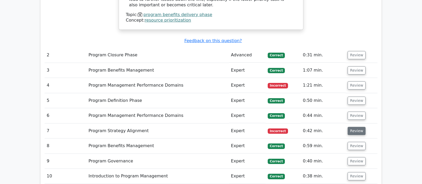
scroll to position [720, 0]
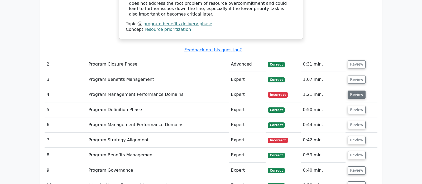
click at [357, 91] on button "Review" at bounding box center [357, 95] width 18 height 8
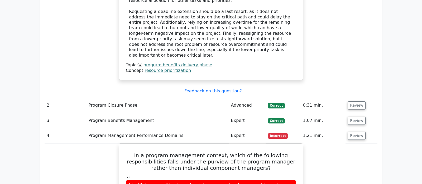
scroll to position [665, 0]
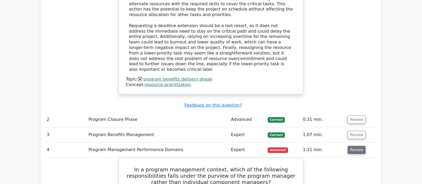
click at [349, 146] on button "Review" at bounding box center [357, 150] width 18 height 8
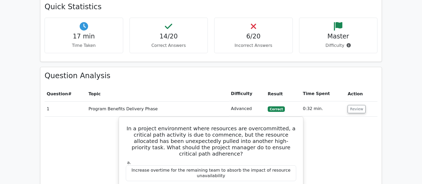
scroll to position [360, 0]
